Goal: Find specific page/section: Find specific page/section

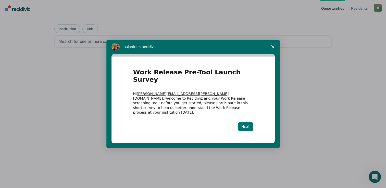
click at [246, 123] on button "Next" at bounding box center [245, 127] width 15 height 9
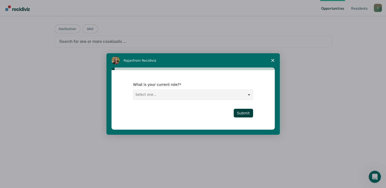
click at [248, 95] on select "Select one... Case Manager FUM Assistant [PERSON_NAME] [PERSON_NAME]" at bounding box center [193, 95] width 119 height 10
select select "Case Manager"
click at [134, 90] on select "Select one... Case Manager FUM Assistant [PERSON_NAME] [PERSON_NAME]" at bounding box center [193, 95] width 119 height 10
click at [245, 114] on button "Submit" at bounding box center [243, 113] width 19 height 9
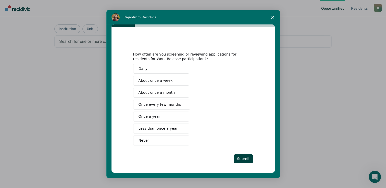
click at [140, 140] on span "Never" at bounding box center [144, 140] width 11 height 5
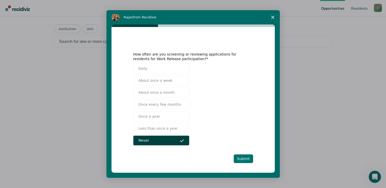
click at [242, 159] on button "Submit" at bounding box center [243, 159] width 19 height 9
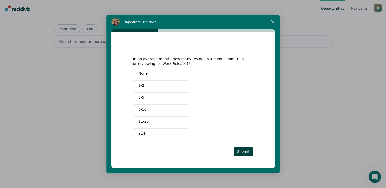
click at [148, 74] on button "None" at bounding box center [161, 74] width 56 height 10
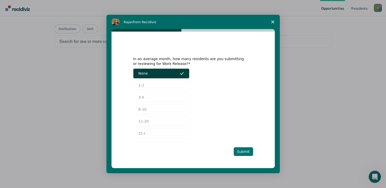
click at [240, 151] on button "Submit" at bounding box center [243, 152] width 19 height 9
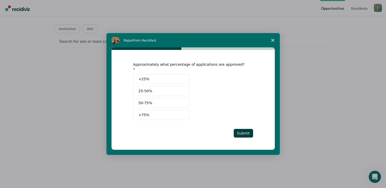
click at [160, 89] on button "25-50%" at bounding box center [161, 91] width 56 height 10
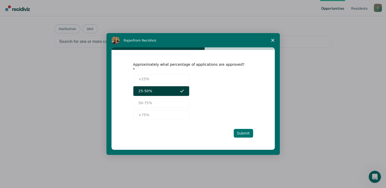
click at [246, 129] on button "Submit" at bounding box center [243, 133] width 19 height 9
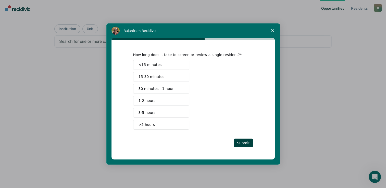
click at [181, 90] on span "Intercom messenger" at bounding box center [182, 89] width 4 height 4
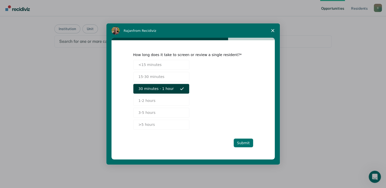
click at [245, 144] on button "Submit" at bounding box center [243, 143] width 19 height 9
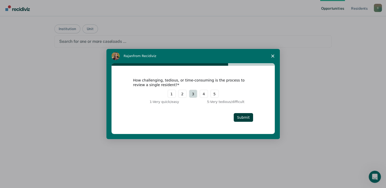
click at [194, 93] on button "3" at bounding box center [193, 94] width 8 height 8
click at [243, 118] on button "Submit" at bounding box center [243, 117] width 19 height 9
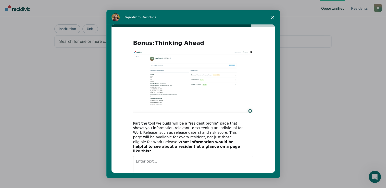
scroll to position [29, 0]
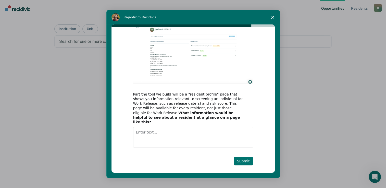
click at [241, 158] on button "Submit" at bounding box center [243, 161] width 19 height 9
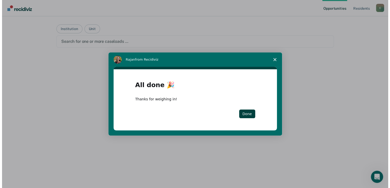
scroll to position [0, 0]
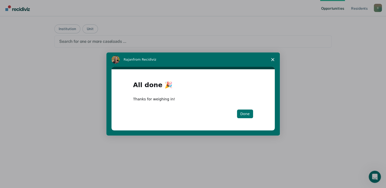
click at [246, 115] on button "Done" at bounding box center [245, 114] width 16 height 9
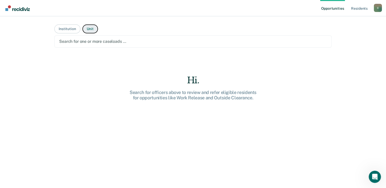
click at [88, 29] on button "Unit" at bounding box center [90, 29] width 16 height 9
click at [64, 29] on button "Institution" at bounding box center [67, 29] width 26 height 9
click at [146, 40] on div at bounding box center [193, 42] width 268 height 6
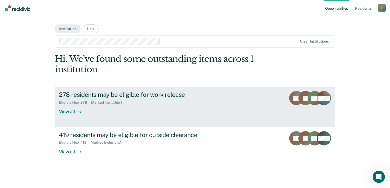
click at [66, 112] on div "View all" at bounding box center [73, 110] width 29 height 10
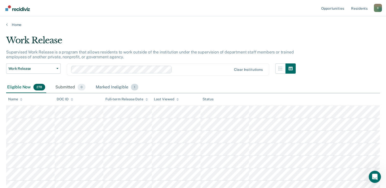
click at [108, 87] on div "Marked Ineligible 1" at bounding box center [117, 87] width 45 height 11
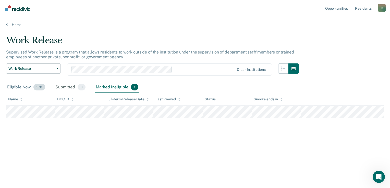
click at [21, 87] on div "Eligible Now 278" at bounding box center [26, 87] width 40 height 11
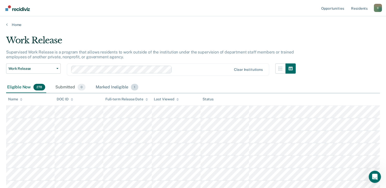
click at [113, 87] on div "Marked Ineligible 1" at bounding box center [117, 87] width 45 height 11
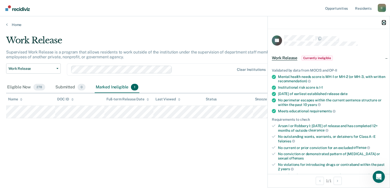
click at [384, 22] on icon "button" at bounding box center [384, 23] width 4 height 4
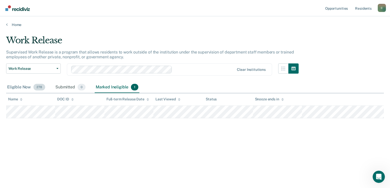
click at [16, 87] on div "Eligible Now 278" at bounding box center [26, 87] width 40 height 11
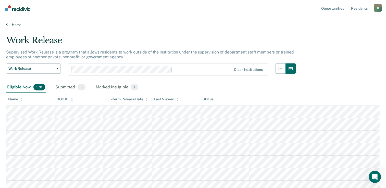
click at [15, 25] on link "Home" at bounding box center [193, 24] width 374 height 5
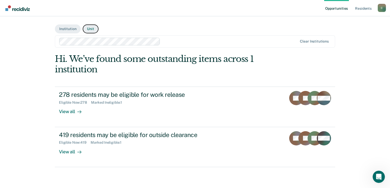
click at [90, 29] on button "Unit" at bounding box center [91, 29] width 16 height 9
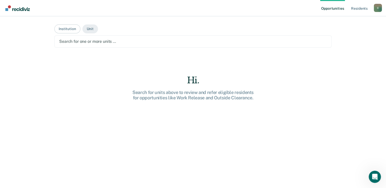
click at [130, 42] on div at bounding box center [193, 42] width 268 height 6
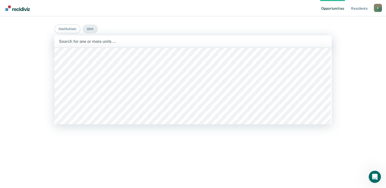
scroll to position [1047, 0]
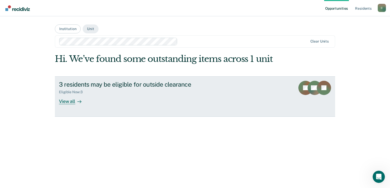
click at [66, 102] on div "View all" at bounding box center [73, 99] width 29 height 10
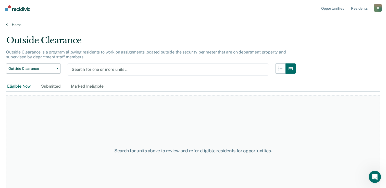
click at [13, 25] on link "Home" at bounding box center [193, 24] width 374 height 5
